Goal: Information Seeking & Learning: Learn about a topic

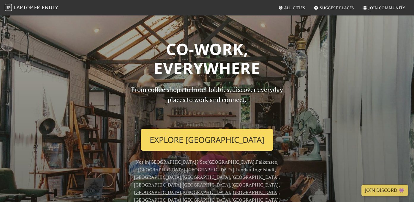
click at [195, 135] on link "Explore Berlin" at bounding box center [207, 140] width 132 height 22
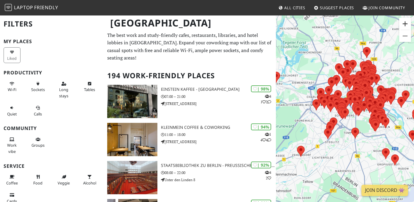
click at [404, 24] on button "Zoom in" at bounding box center [405, 24] width 12 height 12
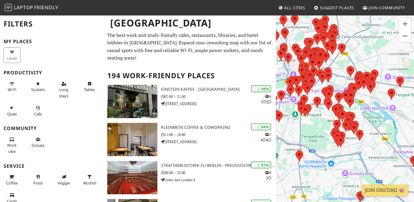
drag, startPoint x: 384, startPoint y: 134, endPoint x: 318, endPoint y: 135, distance: 66.0
click at [317, 135] on div "To navigate, press the arrow keys." at bounding box center [345, 116] width 138 height 202
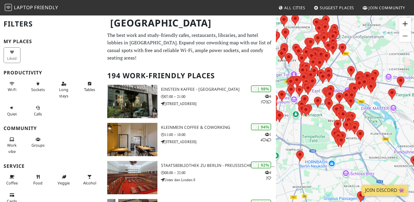
click at [405, 24] on button "Zoom in" at bounding box center [405, 24] width 12 height 12
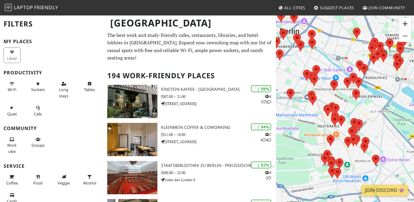
click at [405, 24] on button "Zoom in" at bounding box center [405, 24] width 12 height 12
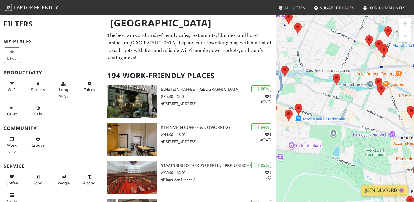
drag, startPoint x: 295, startPoint y: 125, endPoint x: 393, endPoint y: 119, distance: 97.7
click at [393, 119] on div "To navigate, press the arrow keys." at bounding box center [345, 116] width 138 height 202
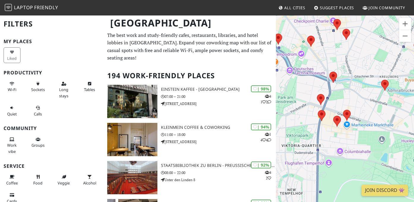
drag, startPoint x: 300, startPoint y: 134, endPoint x: 353, endPoint y: 139, distance: 52.5
click at [353, 139] on div "To navigate, press the arrow keys." at bounding box center [345, 116] width 138 height 202
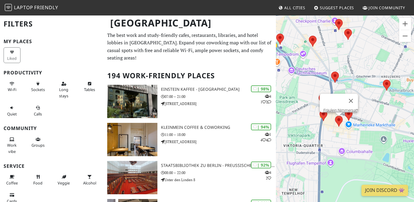
click at [335, 116] on area at bounding box center [335, 116] width 0 height 0
click at [336, 108] on link "Fräulein Nimmersatt" at bounding box center [340, 110] width 35 height 4
click at [345, 110] on area at bounding box center [345, 110] width 0 height 0
click at [346, 102] on link "Cuccuma" at bounding box center [350, 104] width 16 height 4
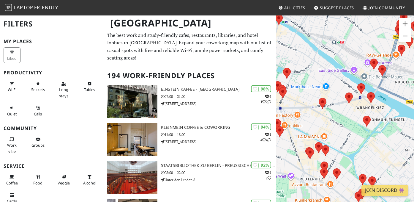
drag, startPoint x: 313, startPoint y: 149, endPoint x: 412, endPoint y: 98, distance: 111.6
click at [412, 98] on div "To navigate, press the arrow keys. Cuccuma" at bounding box center [345, 116] width 138 height 202
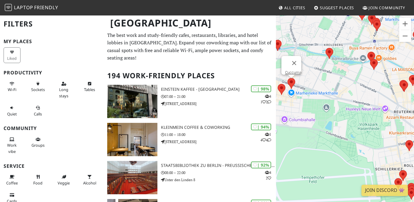
drag, startPoint x: 323, startPoint y: 128, endPoint x: 420, endPoint y: 60, distance: 118.9
click at [414, 60] on html "Laptop Friendly All Cities Suggest Places Join Community Berlin Filters My Plac…" at bounding box center [207, 101] width 414 height 202
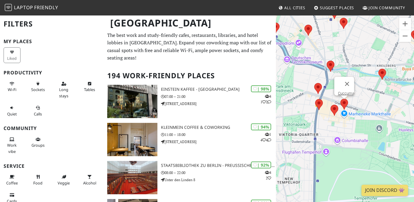
drag, startPoint x: 324, startPoint y: 85, endPoint x: 377, endPoint y: 107, distance: 57.2
click at [377, 107] on div "To navigate, press the arrow keys. Cuccuma" at bounding box center [345, 116] width 138 height 202
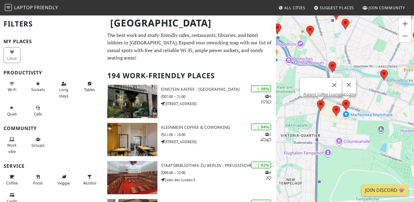
click at [317, 100] on area at bounding box center [317, 100] width 0 height 0
click at [317, 92] on link "Rubens Coffee Lounge" at bounding box center [323, 94] width 38 height 4
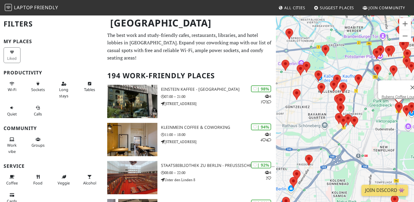
drag, startPoint x: 388, startPoint y: 128, endPoint x: 310, endPoint y: 101, distance: 82.8
click at [310, 101] on div "To navigate, press the arrow keys. Rubens Coffee Lounge" at bounding box center [345, 116] width 138 height 202
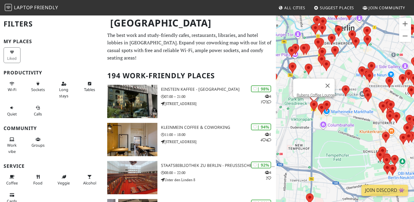
drag, startPoint x: 392, startPoint y: 119, endPoint x: 307, endPoint y: 125, distance: 85.8
click at [307, 125] on div "To navigate, press the arrow keys. Rubens Coffee Lounge" at bounding box center [345, 116] width 138 height 202
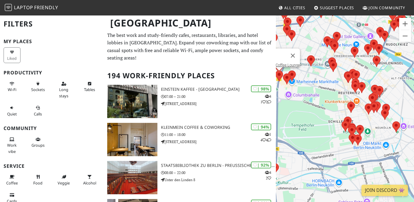
drag, startPoint x: 340, startPoint y: 163, endPoint x: 294, endPoint y: 128, distance: 57.7
click at [294, 128] on div "To navigate, press the arrow keys. Rubens Coffee Lounge" at bounding box center [345, 116] width 138 height 202
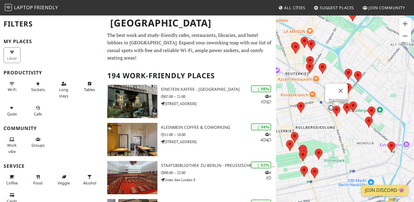
click at [333, 105] on area at bounding box center [333, 105] width 0 height 0
click at [334, 98] on link "Prachtwerk" at bounding box center [338, 100] width 19 height 4
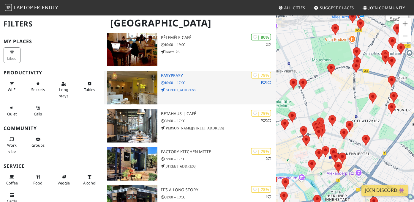
scroll to position [1079, 0]
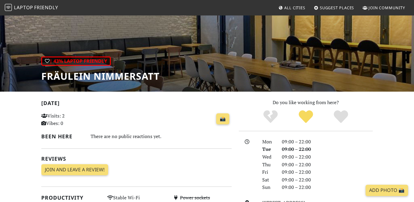
scroll to position [22, 0]
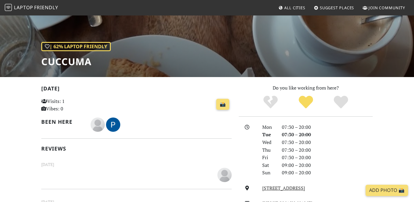
scroll to position [61, 0]
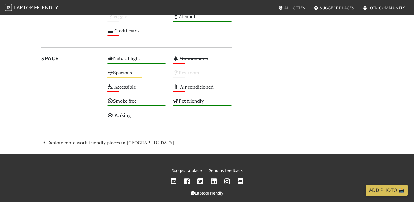
scroll to position [338, 0]
